Goal: Check status: Check status

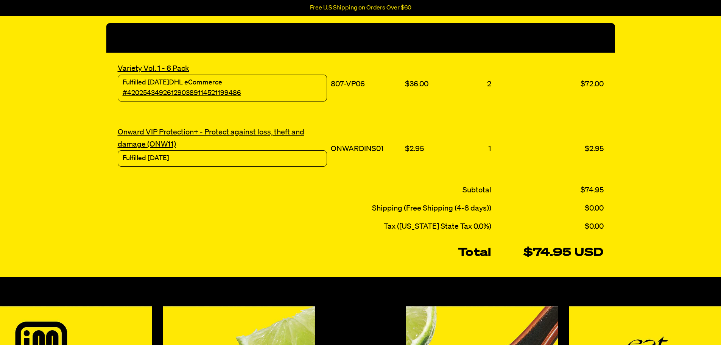
scroll to position [189, 0]
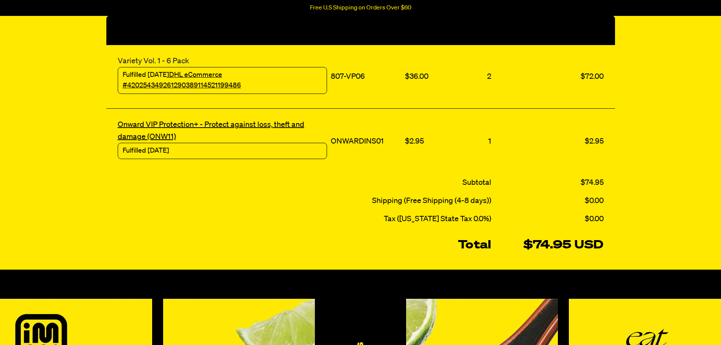
click at [161, 60] on link "Variety Vol. 1 - 6 Pack" at bounding box center [154, 61] width 72 height 8
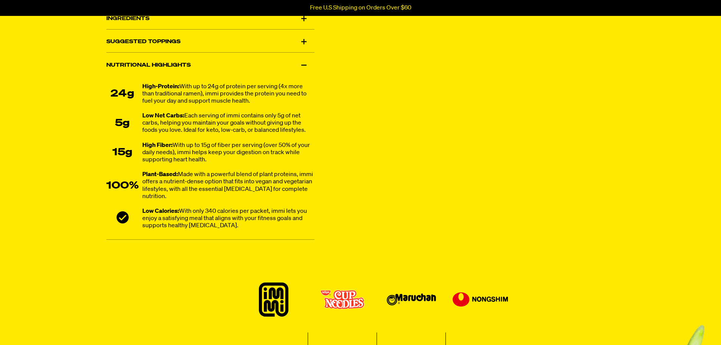
scroll to position [527, 0]
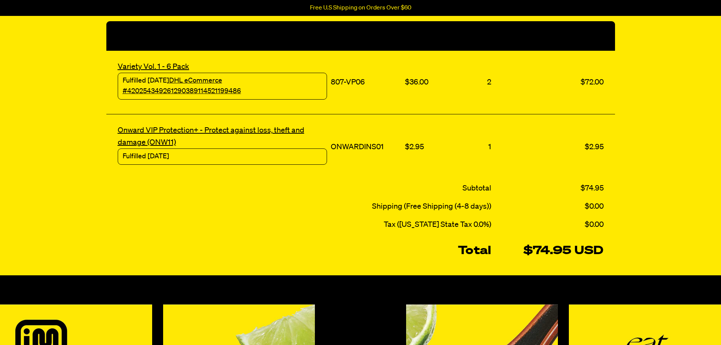
scroll to position [151, 0]
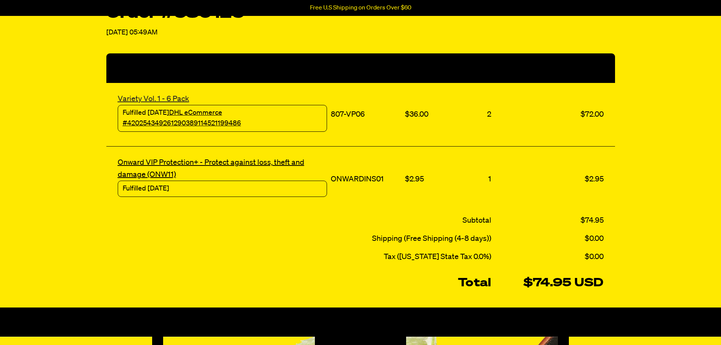
drag, startPoint x: 176, startPoint y: 100, endPoint x: 176, endPoint y: 151, distance: 51.5
click at [176, 100] on link "Variety Vol. 1 - 6 Pack" at bounding box center [154, 99] width 72 height 8
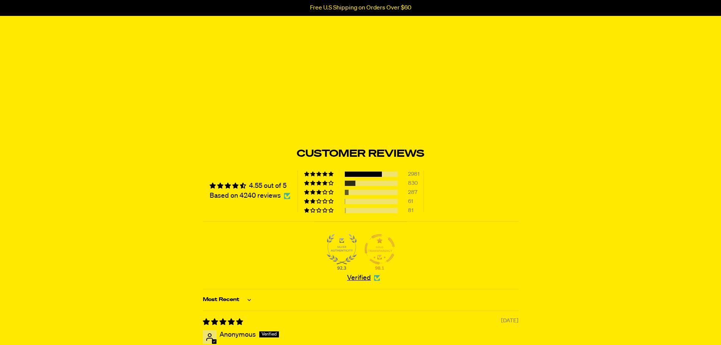
scroll to position [2688, 0]
